Goal: Ask a question

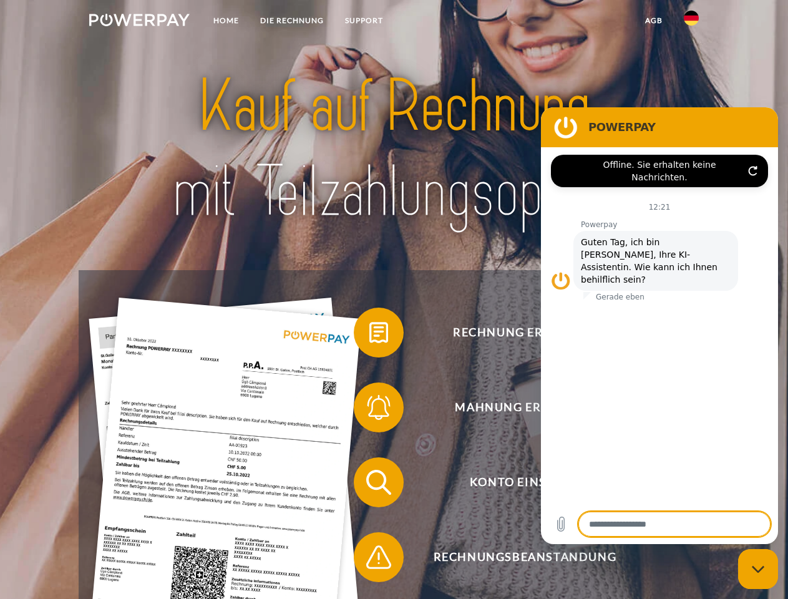
click at [139, 22] on img at bounding box center [139, 20] width 100 height 12
click at [692, 22] on img at bounding box center [691, 18] width 15 height 15
click at [654, 21] on link "agb" at bounding box center [654, 20] width 39 height 22
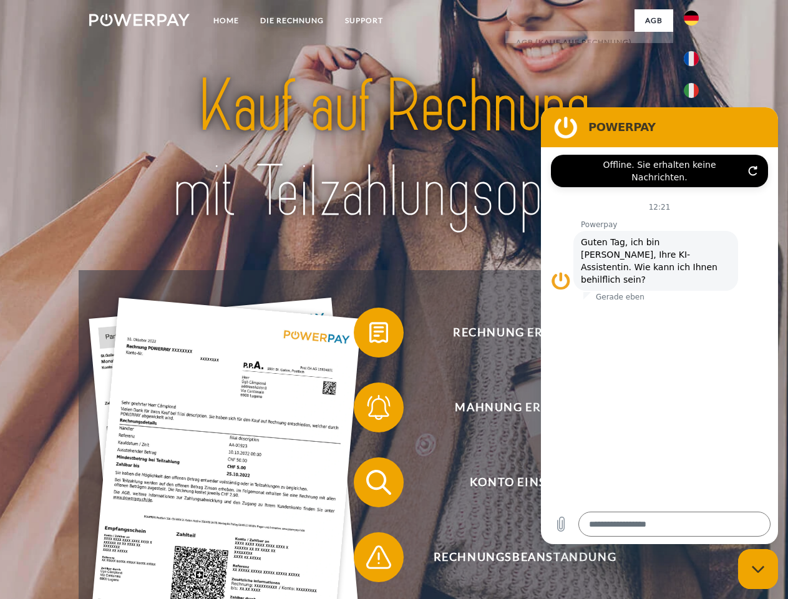
click at [370, 335] on span at bounding box center [360, 332] width 62 height 62
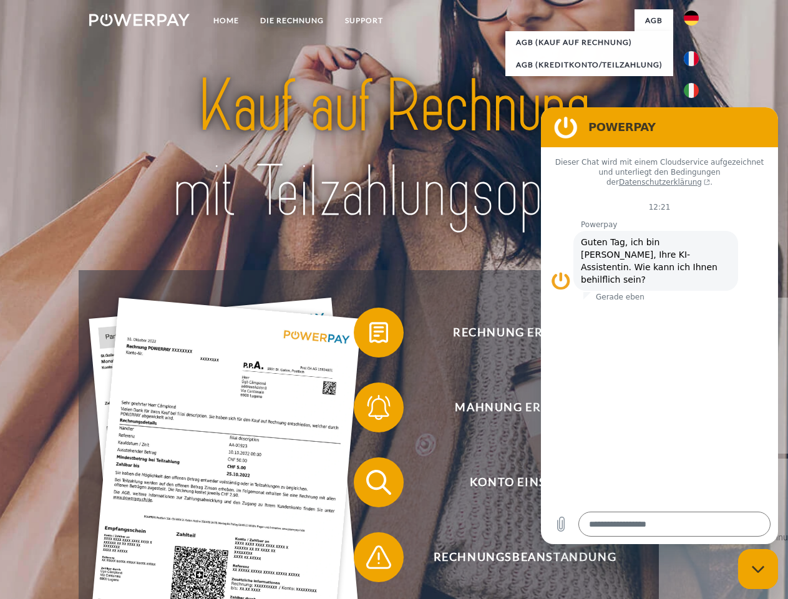
click at [370, 410] on span at bounding box center [360, 407] width 62 height 62
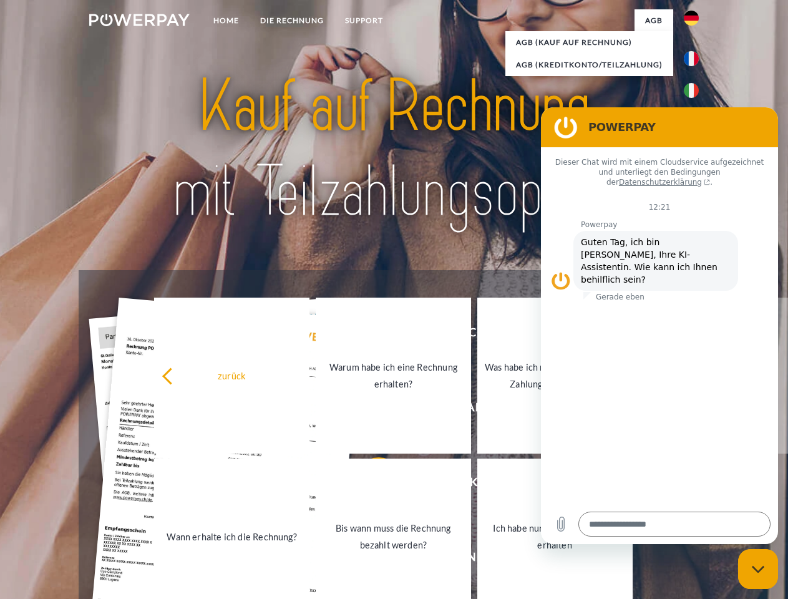
click at [370, 485] on link "Bis wann muss die Rechnung bezahlt werden?" at bounding box center [393, 537] width 155 height 156
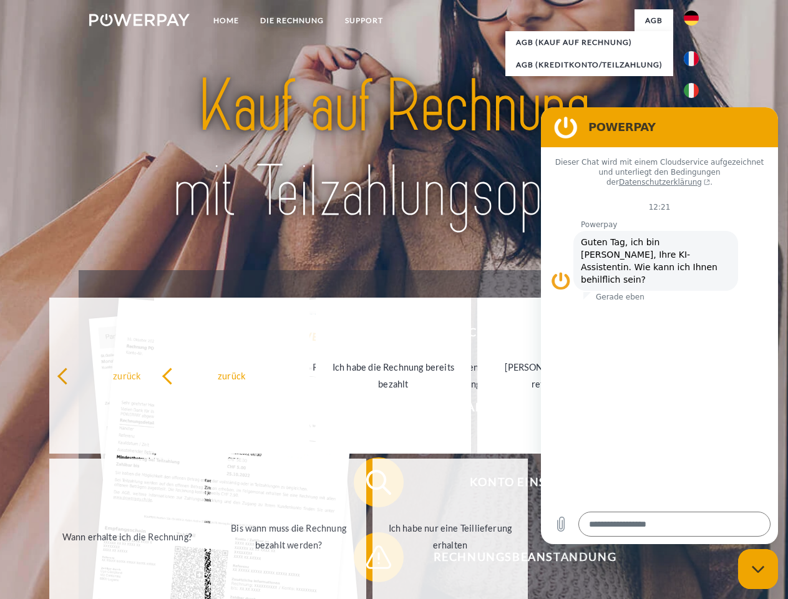
click at [370, 560] on span at bounding box center [360, 557] width 62 height 62
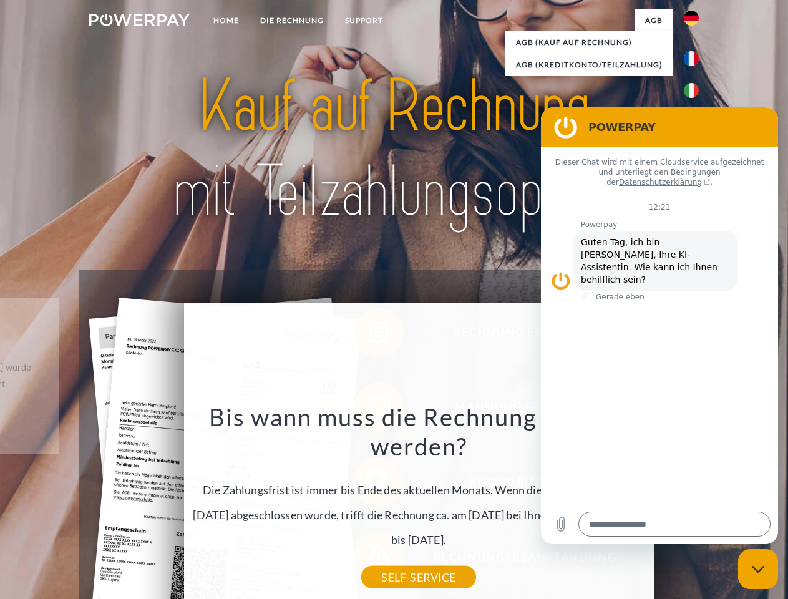
click at [758, 569] on icon "Messaging-Fenster schließen" at bounding box center [758, 570] width 13 height 8
type textarea "*"
